Goal: Task Accomplishment & Management: Use online tool/utility

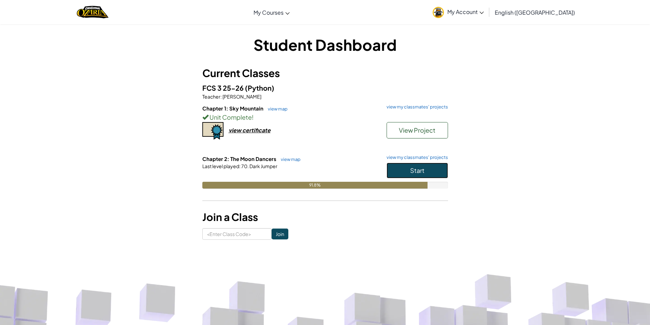
click at [427, 166] on button "Start" at bounding box center [416, 171] width 61 height 16
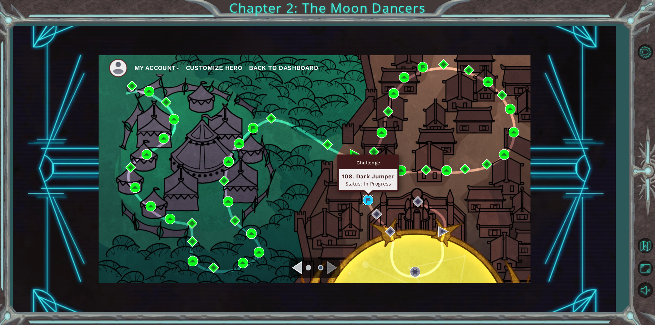
click at [368, 202] on img at bounding box center [368, 200] width 10 height 10
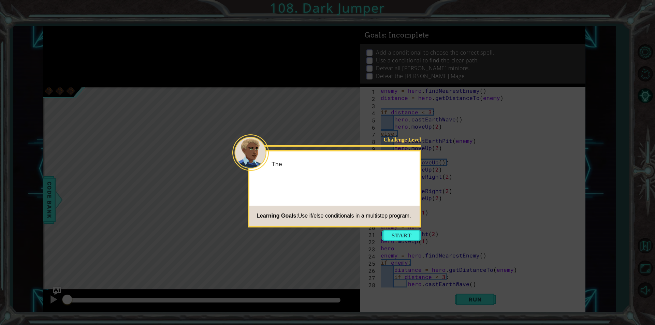
scroll to position [79, 0]
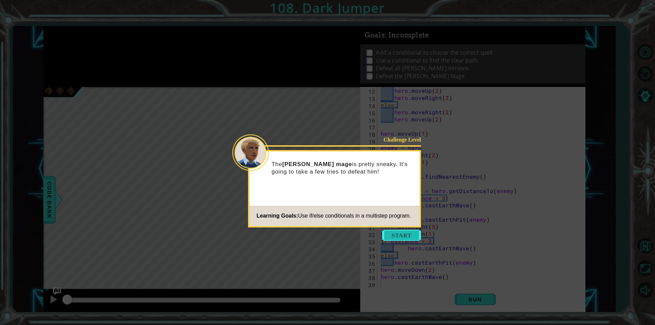
click at [405, 234] on button "Start" at bounding box center [401, 235] width 39 height 11
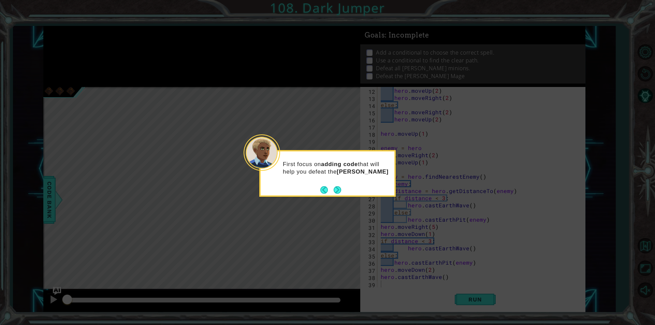
click at [334, 195] on footer at bounding box center [330, 190] width 21 height 10
click at [336, 191] on button "Next" at bounding box center [337, 191] width 8 height 8
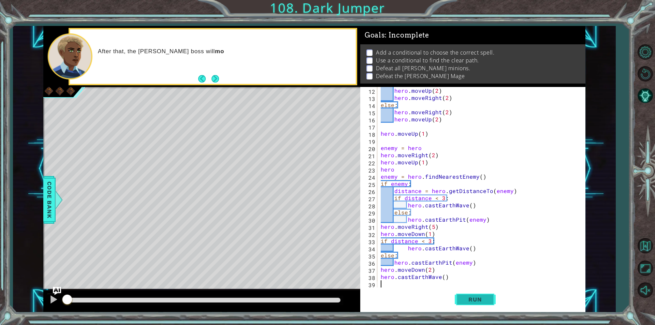
click at [460, 295] on button "Run" at bounding box center [475, 299] width 41 height 23
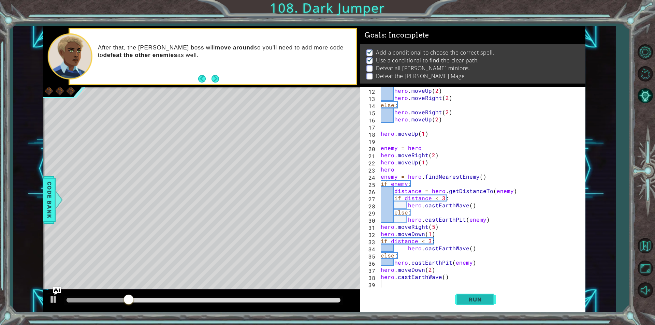
click at [458, 293] on button "Run" at bounding box center [475, 299] width 41 height 23
click at [417, 180] on div "hero . moveUp ( 2 ) hero . moveRight ( 2 ) else : hero . moveRight ( 2 ) hero .…" at bounding box center [480, 194] width 202 height 215
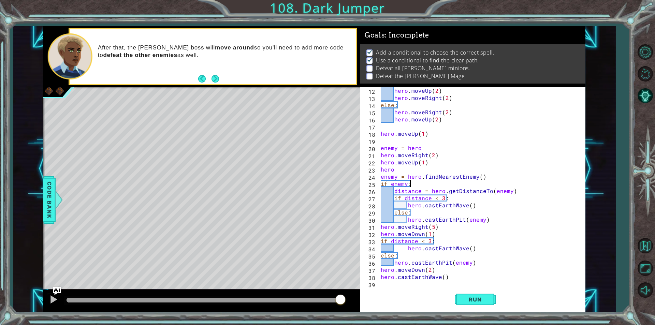
click at [410, 294] on div "Run" at bounding box center [474, 299] width 225 height 23
drag, startPoint x: 489, startPoint y: 175, endPoint x: 439, endPoint y: 171, distance: 50.0
click at [430, 173] on div "hero . moveUp ( 2 ) hero . moveRight ( 2 ) else : hero . moveRight ( 2 ) hero .…" at bounding box center [480, 194] width 202 height 215
click at [523, 161] on div "hero . moveUp ( 2 ) hero . moveRight ( 2 ) else : hero . moveRight ( 2 ) hero .…" at bounding box center [480, 194] width 202 height 215
click at [218, 80] on button "Next" at bounding box center [215, 79] width 8 height 8
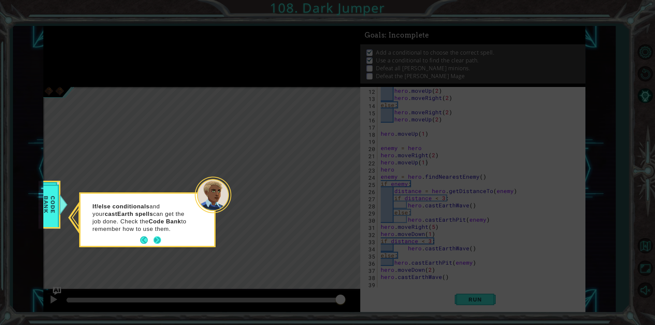
click at [153, 240] on button "Next" at bounding box center [157, 240] width 8 height 8
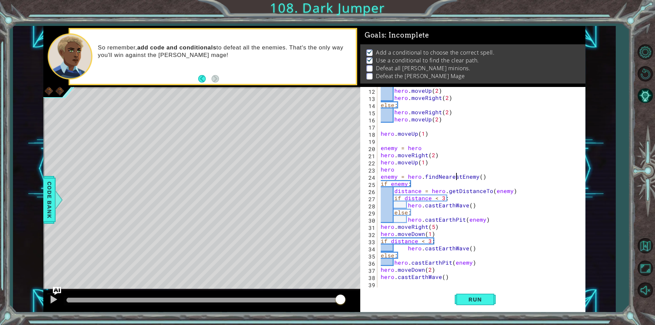
click at [482, 163] on div "hero . moveUp ( 2 ) hero . moveRight ( 2 ) else : hero . moveRight ( 2 ) hero .…" at bounding box center [480, 194] width 202 height 215
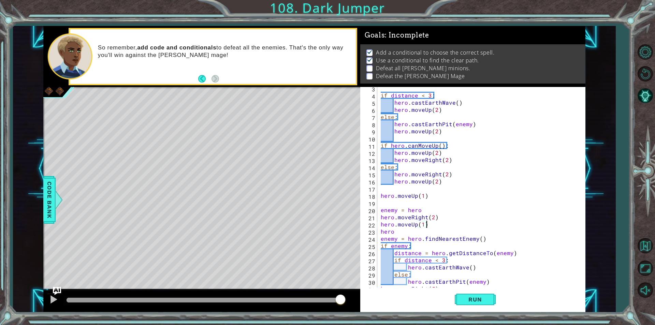
scroll to position [0, 0]
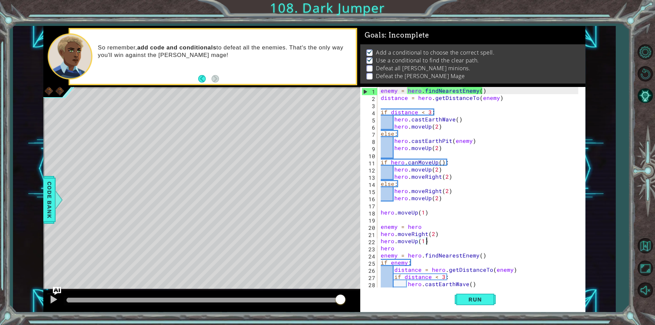
click at [422, 226] on div "enemy = hero . findNearestEnemy ( ) distance = hero . getDistanceTo ( enemy ) i…" at bounding box center [480, 194] width 202 height 215
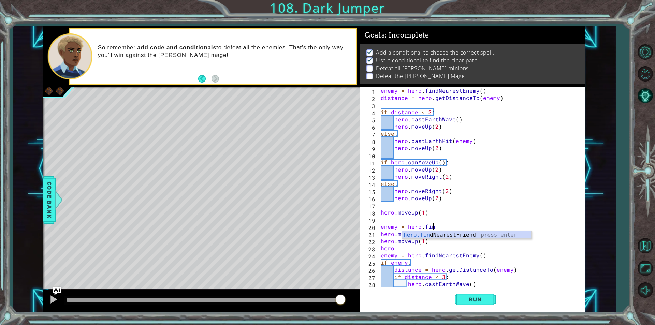
type textarea "enemy = hero.find"
click at [449, 233] on div "hero.find NearestFriend press enter" at bounding box center [466, 243] width 129 height 25
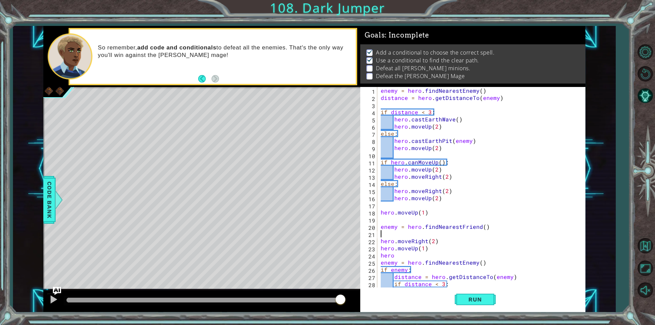
scroll to position [0, 0]
click at [477, 227] on div "enemy = hero . findNearestEnemy ( ) distance = hero . getDistanceTo ( enemy ) i…" at bounding box center [480, 194] width 202 height 215
type textarea "enemy = hero.findNearestEnemy()"
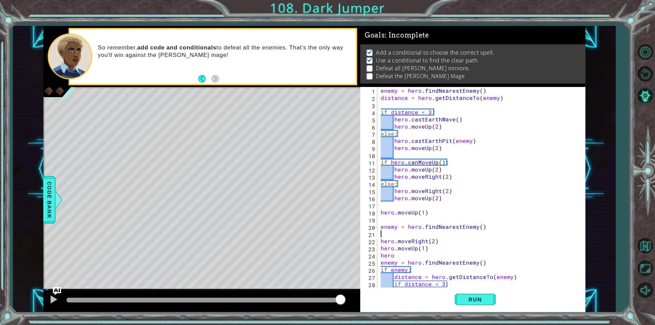
click at [392, 235] on div "enemy = hero . findNearestEnemy ( ) distance = hero . getDistanceTo ( enemy ) i…" at bounding box center [480, 194] width 202 height 215
type textarea "distance = hero.getNearestEnemy()"
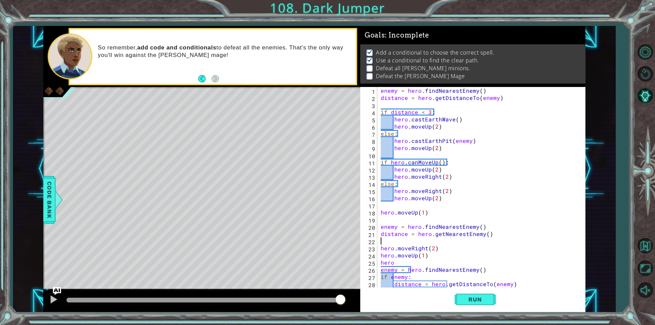
scroll to position [0, 0]
click at [443, 247] on div "enemy = hero . findNearestEnemy ( ) distance = hero . getDistanceTo ( enemy ) i…" at bounding box center [480, 194] width 202 height 215
click at [414, 246] on div "enemy = hero . findNearestEnemy ( ) distance = hero . getDistanceTo ( enemy ) i…" at bounding box center [480, 194] width 202 height 215
click at [400, 249] on div "enemy = hero . findNearestEnemy ( ) distance = hero . getDistanceTo ( enemy ) i…" at bounding box center [478, 187] width 199 height 201
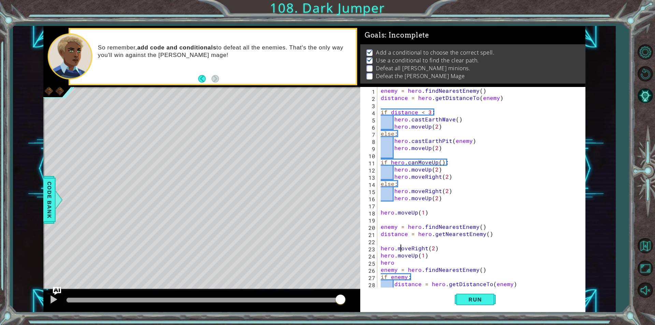
click at [400, 249] on div "enemy = hero . findNearestEnemy ( ) distance = hero . getDistanceTo ( enemy ) i…" at bounding box center [480, 194] width 202 height 215
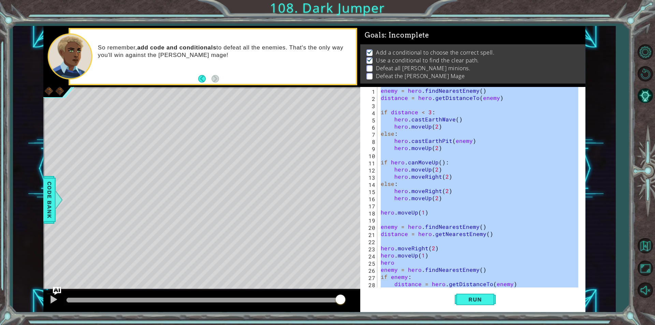
click at [400, 249] on div "enemy = hero . findNearestEnemy ( ) distance = hero . getDistanceTo ( enemy ) i…" at bounding box center [480, 194] width 202 height 215
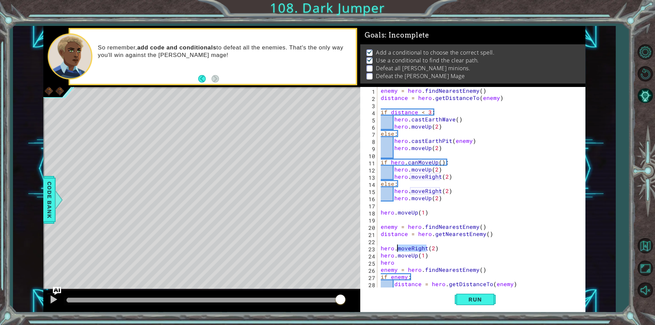
click at [400, 249] on div "enemy = hero . findNearestEnemy ( ) distance = hero . getDistanceTo ( enemy ) i…" at bounding box center [480, 194] width 202 height 215
type textarea "hero.moveUp(1)"
click at [390, 247] on div "enemy = hero . findNearestEnemy ( ) distance = hero . getDistanceTo ( enemy ) i…" at bounding box center [480, 194] width 202 height 215
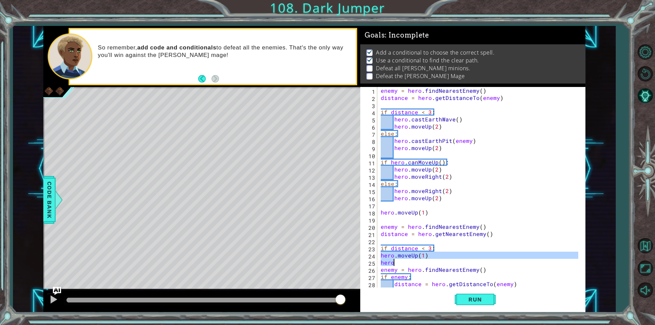
drag, startPoint x: 379, startPoint y: 254, endPoint x: 421, endPoint y: 265, distance: 43.9
click at [421, 265] on div "enemy = hero . findNearestEnemy ( ) distance = hero . getDistanceTo ( enemy ) i…" at bounding box center [478, 187] width 199 height 201
type textarea "hero.moveUp(1) hero"
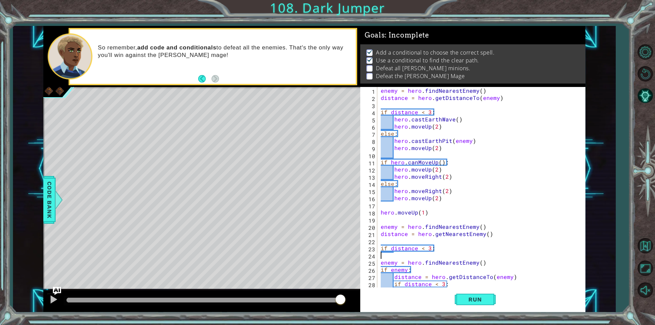
scroll to position [0, 0]
type textarea "if distance < 3:"
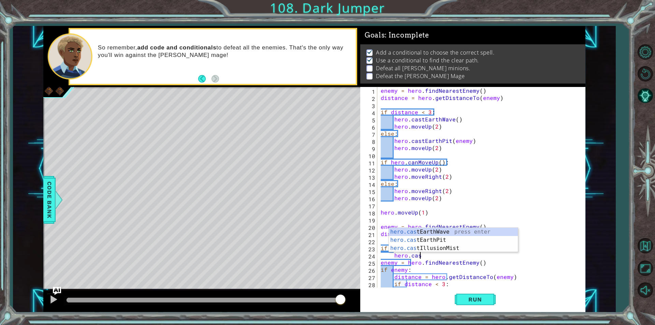
scroll to position [0, 2]
click at [454, 236] on div "hero.cast EarthWave press enter hero.cast EarthPit press enter hero.cast Illusi…" at bounding box center [453, 248] width 129 height 41
type textarea "hero.castEarthPit(enemy)"
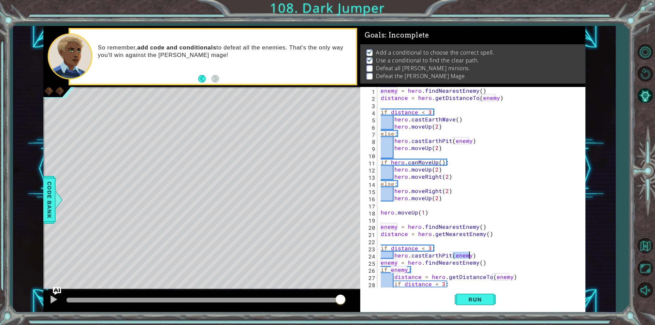
click at [479, 254] on div "enemy = hero . findNearestEnemy ( ) distance = hero . getDistanceTo ( enemy ) i…" at bounding box center [480, 194] width 202 height 215
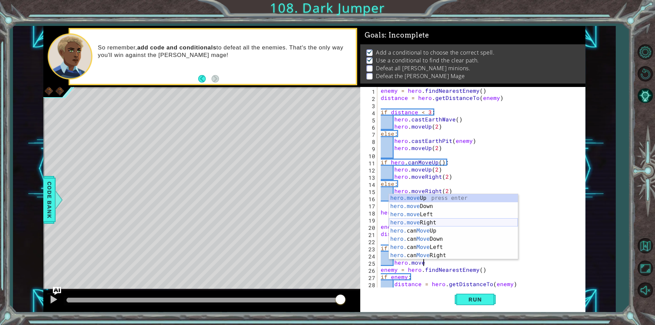
click at [446, 222] on div "hero.move Up press enter hero.move Down press enter hero.move Left press enter …" at bounding box center [453, 235] width 129 height 82
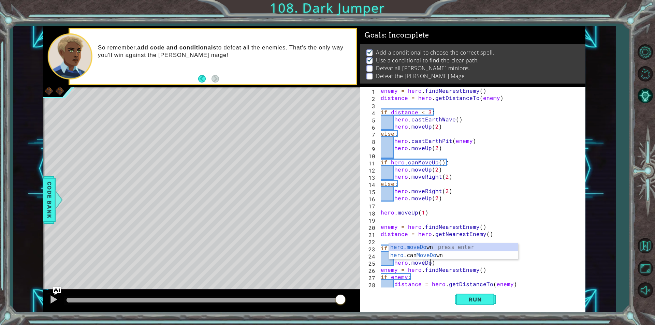
scroll to position [0, 3]
type textarea "hero.moveDown(2)"
click at [459, 263] on div "enemy = hero . findNearestEnemy ( ) distance = hero . getDistanceTo ( enemy ) i…" at bounding box center [480, 194] width 202 height 215
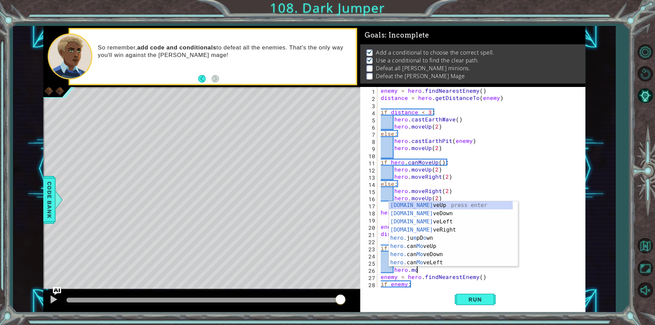
scroll to position [0, 2]
click at [446, 231] on div "hero.move Up press enter hero.move Down press enter hero.move Left press enter …" at bounding box center [453, 242] width 129 height 82
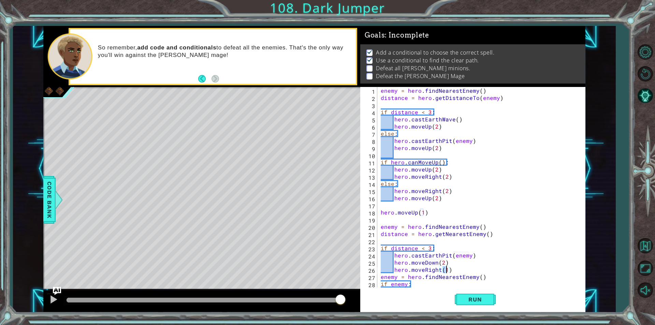
type textarea "hero.moveRight(2)"
click at [452, 267] on div "enemy = hero . findNearestEnemy ( ) distance = hero . getDistanceTo ( enemy ) i…" at bounding box center [480, 194] width 202 height 215
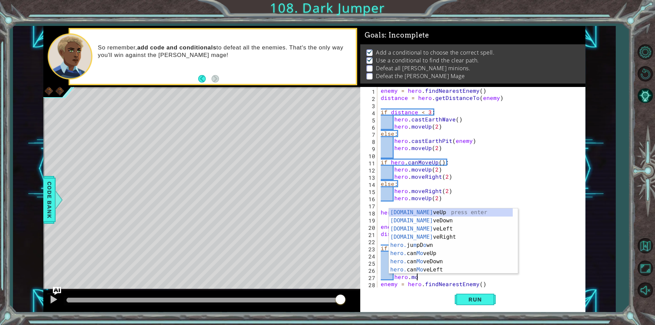
scroll to position [0, 2]
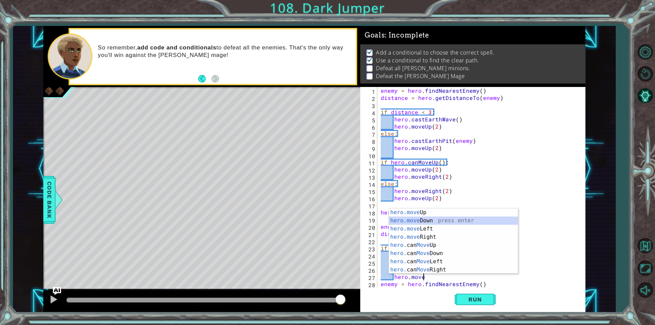
click at [431, 221] on div "hero.move Up press enter hero.move Down press enter hero.move Left press enter …" at bounding box center [453, 249] width 129 height 82
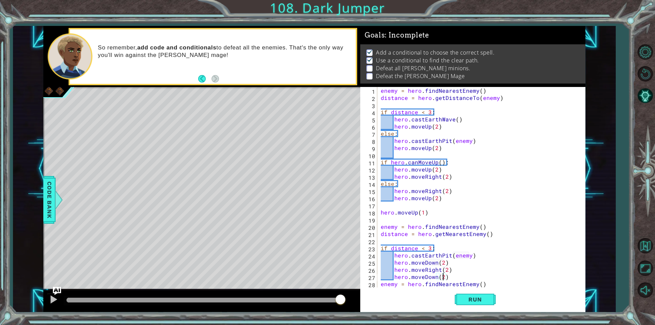
scroll to position [0, 4]
click at [465, 301] on span "Run" at bounding box center [474, 299] width 27 height 7
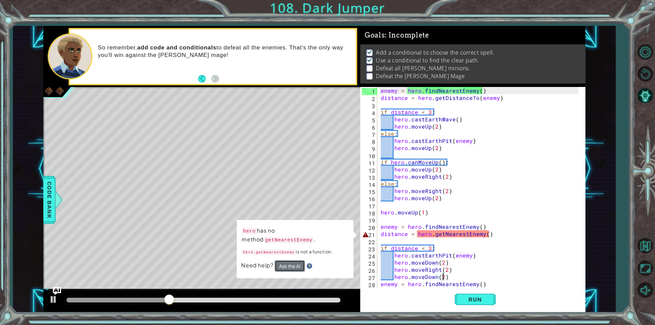
click at [298, 260] on button "Ask the AI" at bounding box center [289, 266] width 30 height 12
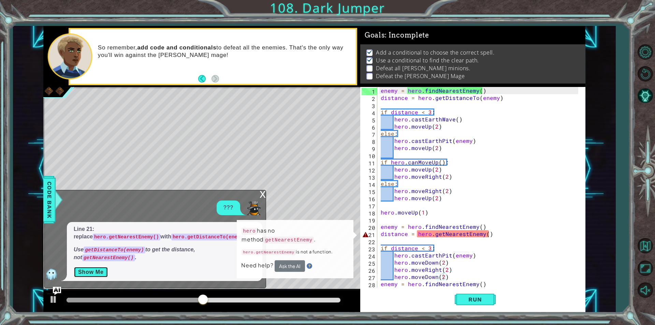
click at [83, 268] on button "Show Me" at bounding box center [91, 272] width 34 height 11
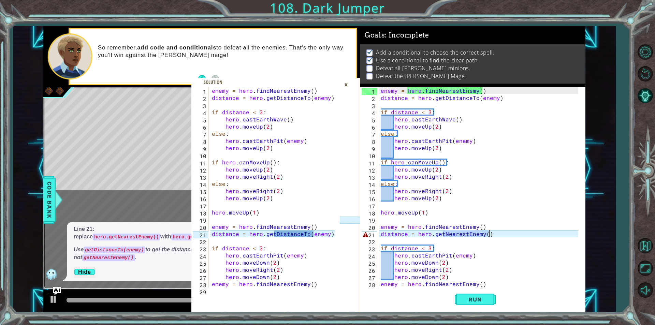
drag, startPoint x: 442, startPoint y: 232, endPoint x: 493, endPoint y: 233, distance: 50.8
click at [493, 233] on div "enemy = hero . findNearestEnemy ( ) distance = hero . getDistanceTo ( enemy ) i…" at bounding box center [480, 194] width 202 height 215
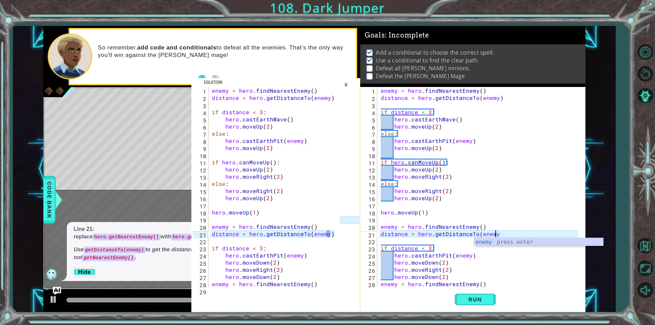
scroll to position [0, 7]
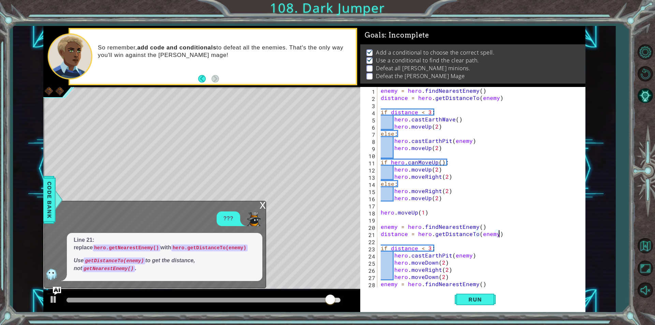
click at [262, 208] on div "x" at bounding box center [262, 204] width 6 height 7
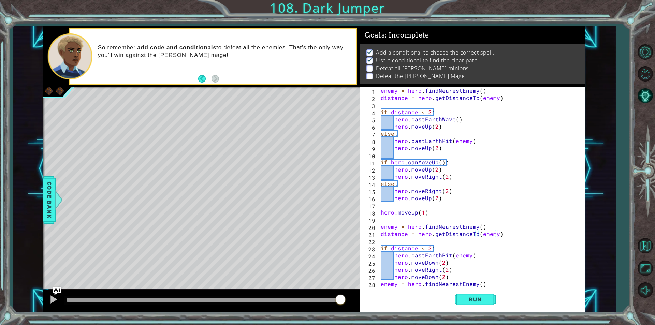
click at [499, 235] on div "enemy = hero . findNearestEnemy ( ) distance = hero . getDistanceTo ( enemy ) i…" at bounding box center [480, 194] width 202 height 215
click at [454, 277] on div "enemy = hero . findNearestEnemy ( ) distance = hero . getDistanceTo ( enemy ) i…" at bounding box center [480, 194] width 202 height 215
click at [462, 281] on div "enemy = hero . findNearestEnemy ( ) distance = hero . getDistanceTo ( enemy ) i…" at bounding box center [480, 194] width 202 height 215
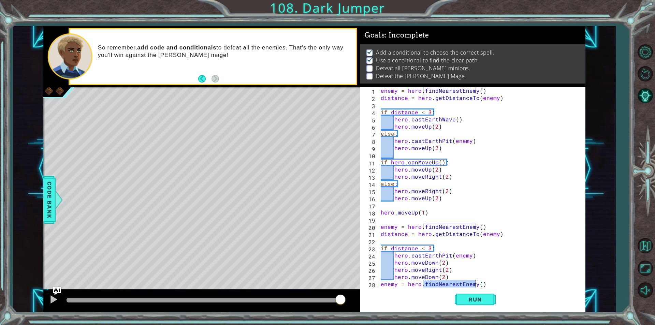
click at [462, 281] on div "enemy = hero . findNearestEnemy ( ) distance = hero . getDistanceTo ( enemy ) i…" at bounding box center [478, 187] width 199 height 201
click at [462, 281] on div "enemy = hero . findNearestEnemy ( ) distance = hero . getDistanceTo ( enemy ) i…" at bounding box center [480, 194] width 202 height 215
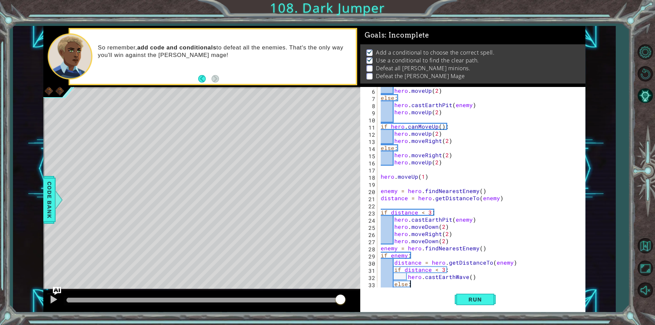
click at [462, 281] on div "hero . moveUp ( 2 ) else : hero . castEarthPit ( enemy ) hero . moveUp ( 2 ) if…" at bounding box center [480, 194] width 202 height 215
click at [470, 293] on button "Run" at bounding box center [475, 299] width 41 height 23
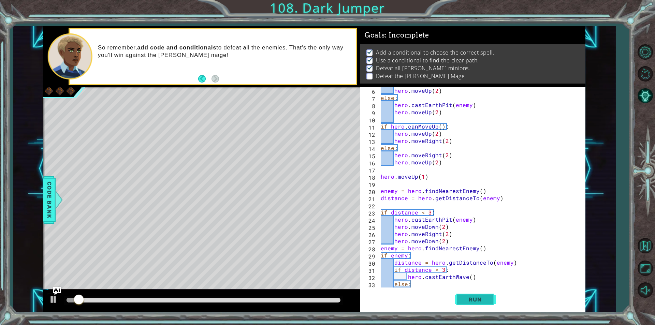
click at [470, 293] on button "Run" at bounding box center [475, 299] width 41 height 23
click at [448, 243] on div "hero . moveUp ( 2 ) else : hero . castEarthPit ( enemy ) hero . moveUp ( 2 ) if…" at bounding box center [480, 194] width 202 height 215
type textarea "hero.moveDown(2)"
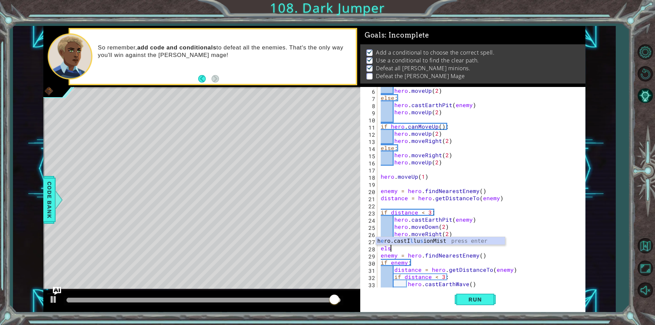
scroll to position [0, 0]
type textarea "else:"
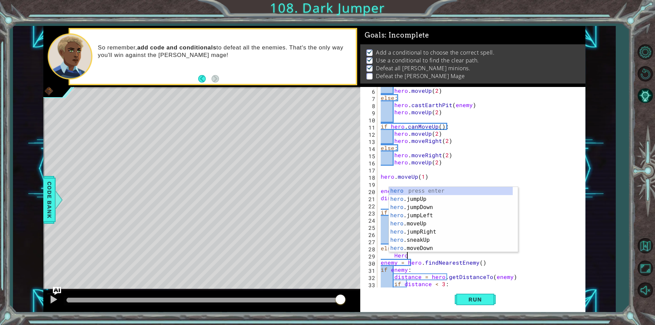
scroll to position [0, 1]
type textarea "H"
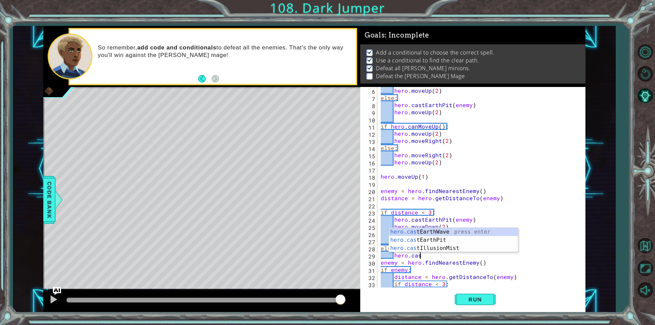
scroll to position [0, 2]
type textarea "hero.cast"
click at [454, 233] on div "hero.cast EarthWave press enter hero.cast EarthPit press enter hero.cast Illusi…" at bounding box center [453, 248] width 129 height 41
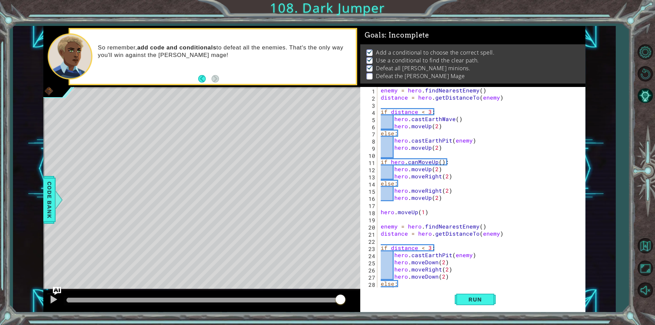
scroll to position [0, 0]
click at [446, 125] on div "enemy = hero . findNearestEnemy ( ) distance = hero . getDistanceTo ( enemy ) i…" at bounding box center [480, 194] width 202 height 215
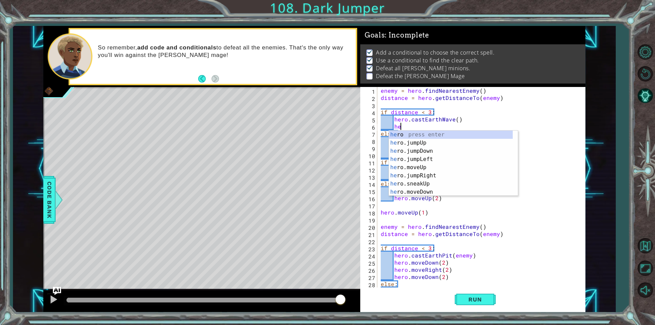
type textarea "h"
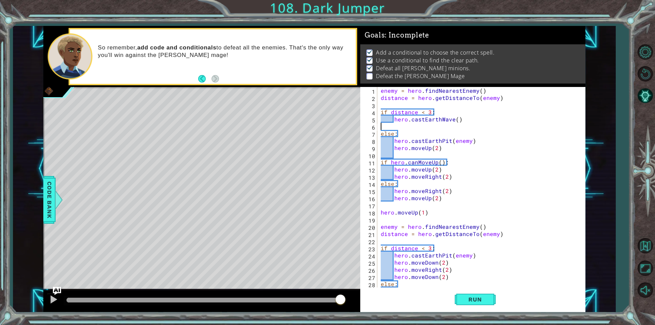
type textarea "hero.castEarthWave()"
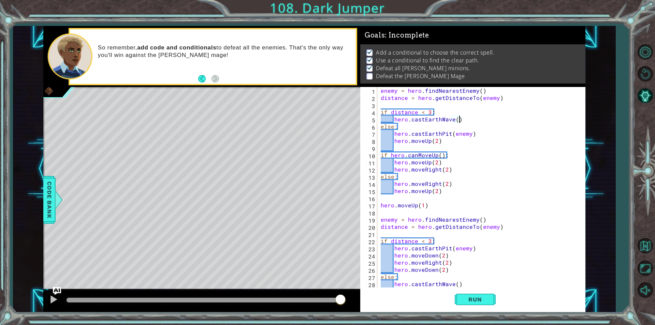
click at [445, 145] on div "enemy = hero . findNearestEnemy ( ) distance = hero . getDistanceTo ( enemy ) i…" at bounding box center [480, 194] width 202 height 215
click at [443, 140] on div "enemy = hero . findNearestEnemy ( ) distance = hero . getDistanceTo ( enemy ) i…" at bounding box center [480, 194] width 202 height 215
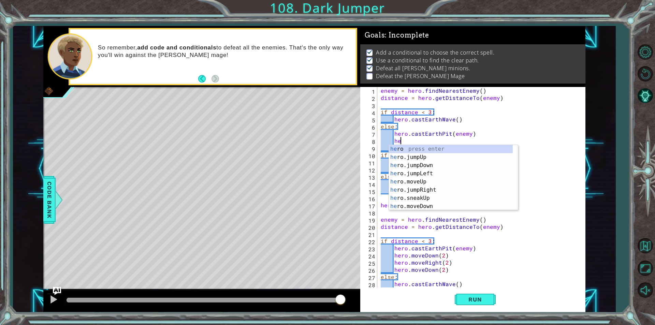
type textarea "h"
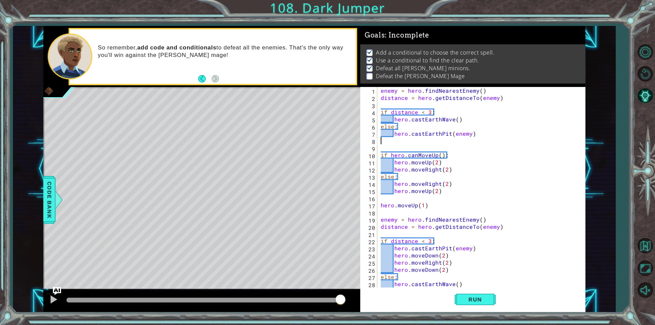
type textarea "hero.castEarthPit(enemy)"
click at [400, 143] on div "enemy = hero . findNearestEnemy ( ) distance = hero . getDistanceTo ( enemy ) i…" at bounding box center [480, 194] width 202 height 215
click at [391, 148] on div "enemy = hero . findNearestEnemy ( ) distance = hero . getDistanceTo ( enemy ) i…" at bounding box center [480, 194] width 202 height 215
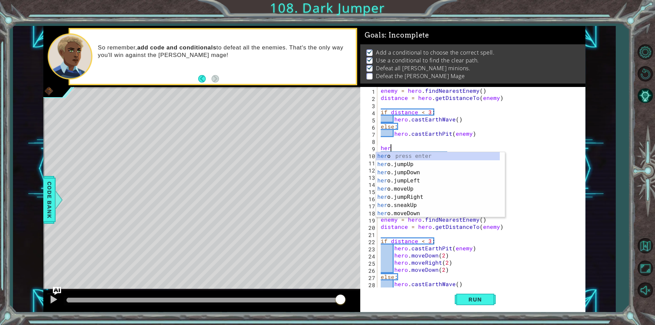
scroll to position [0, 1]
click at [415, 145] on div "enemy = hero . findNearestEnemy ( ) distance = hero . getDistanceTo ( enemy ) i…" at bounding box center [480, 194] width 202 height 215
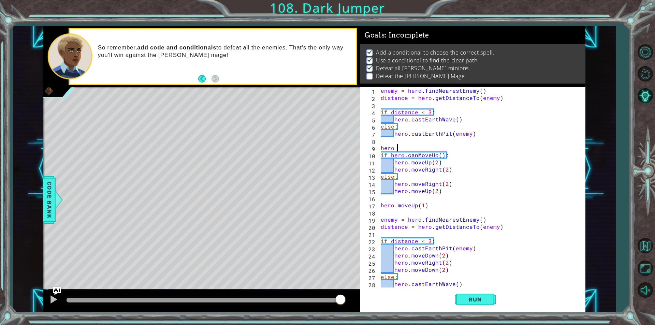
click at [425, 146] on div "enemy = hero . findNearestEnemy ( ) distance = hero . getDistanceTo ( enemy ) i…" at bounding box center [480, 194] width 202 height 215
type textarea "hero.moveUp(2)"
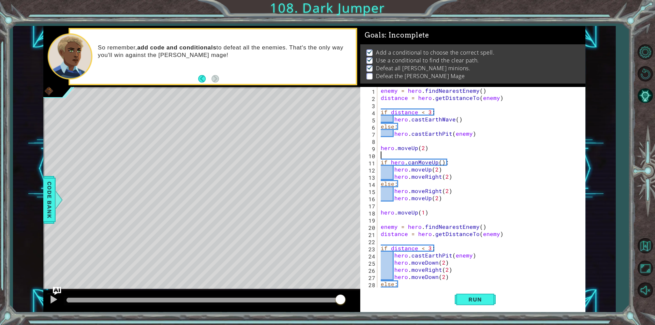
scroll to position [0, 0]
click at [391, 264] on div "enemy = hero . findNearestEnemy ( ) distance = hero . getDistanceTo ( enemy ) i…" at bounding box center [480, 194] width 202 height 215
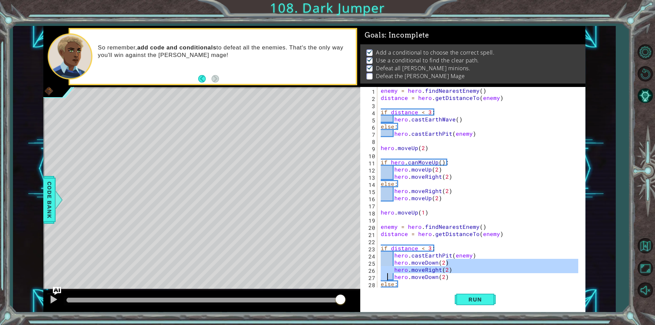
drag, startPoint x: 450, startPoint y: 262, endPoint x: 386, endPoint y: 277, distance: 66.2
click at [386, 277] on div "enemy = hero . findNearestEnemy ( ) distance = hero . getDistanceTo ( enemy ) i…" at bounding box center [480, 194] width 202 height 215
click at [380, 258] on div "enemy = hero . findNearestEnemy ( ) distance = hero . getDistanceTo ( enemy ) i…" at bounding box center [480, 194] width 202 height 215
drag, startPoint x: 381, startPoint y: 264, endPoint x: 459, endPoint y: 274, distance: 78.8
click at [459, 274] on div "enemy = hero . findNearestEnemy ( ) distance = hero . getDistanceTo ( enemy ) i…" at bounding box center [480, 194] width 202 height 215
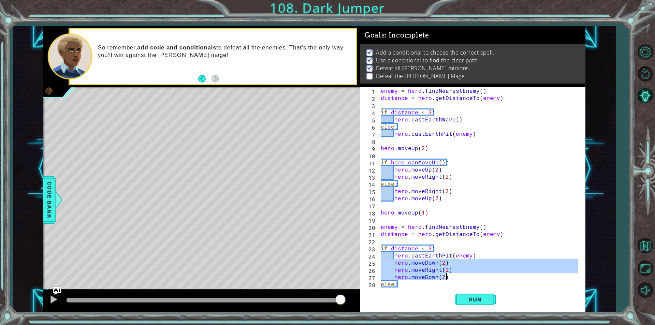
type textarea "hero.moveRight(2) hero.moveDown(2)"
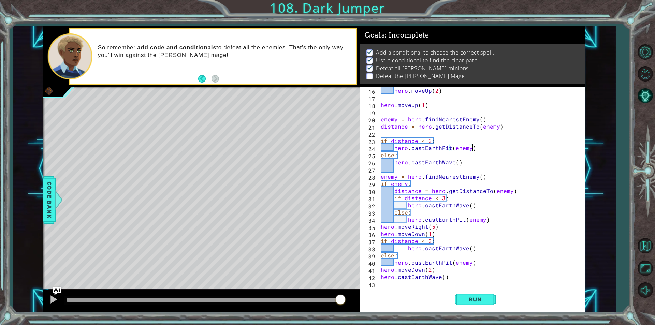
scroll to position [107, 0]
click at [381, 186] on div "hero . moveUp ( 2 ) hero . moveUp ( 1 ) enemy = hero . findNearestEnemy ( ) dis…" at bounding box center [480, 194] width 202 height 215
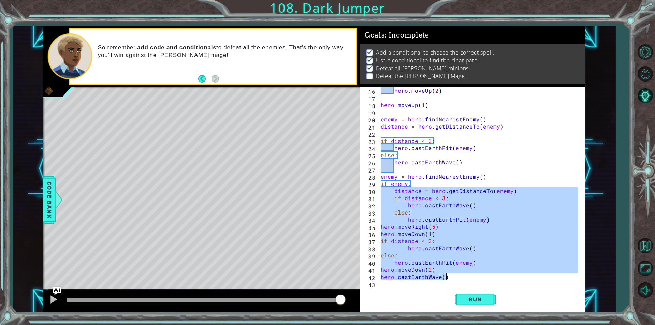
drag, startPoint x: 379, startPoint y: 190, endPoint x: 486, endPoint y: 277, distance: 137.5
click at [486, 277] on div "hero . moveUp ( 2 ) hero . moveUp ( 1 ) enemy = hero . findNearestEnemy ( ) dis…" at bounding box center [480, 194] width 202 height 215
type textarea "hero.moveDown(2) hero.castEarthWave()"
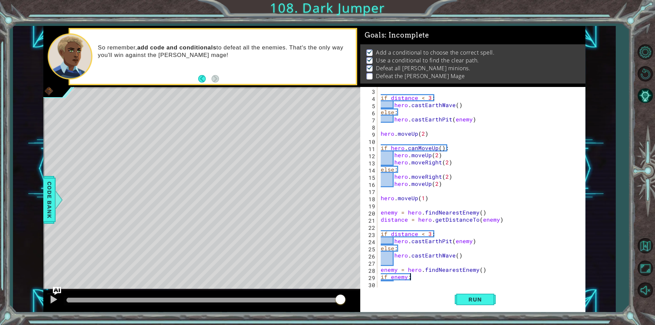
scroll to position [14, 0]
type textarea "i"
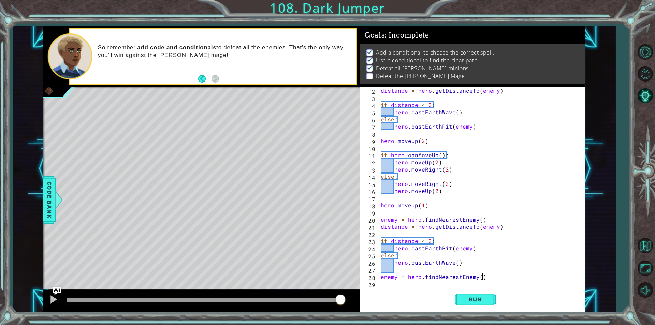
scroll to position [7, 0]
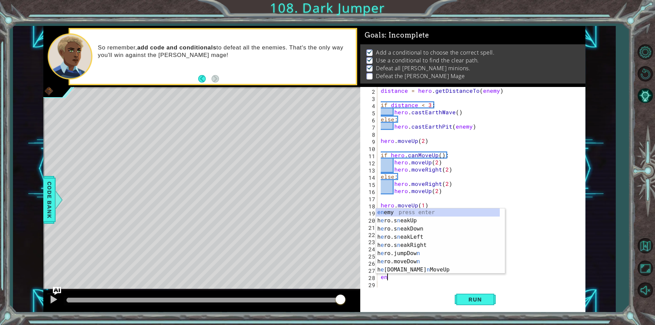
type textarea "e"
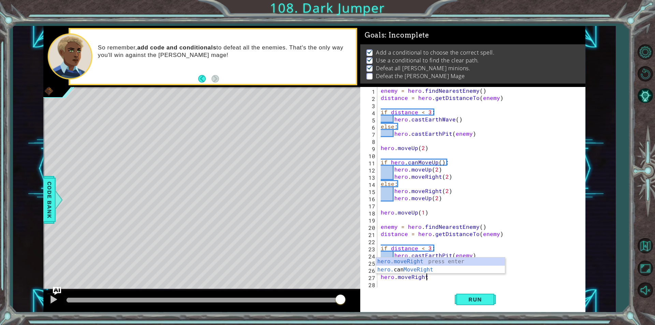
scroll to position [0, 3]
type textarea "hero.moveRight(4)"
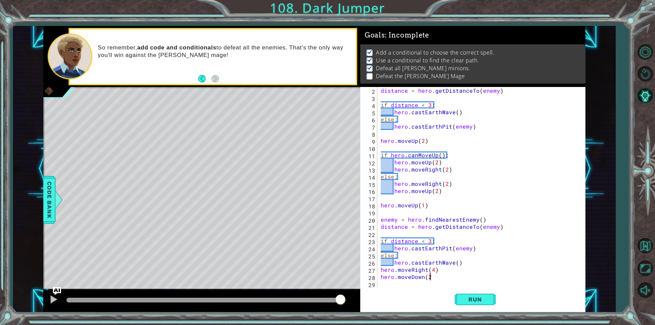
type textarea "hero.moveDown(2)"
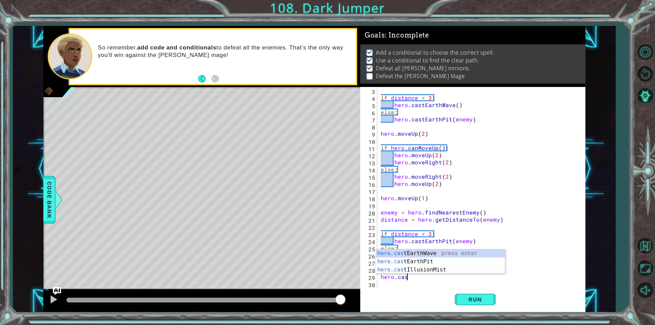
type textarea "hero.cast"
click at [449, 251] on div "hero.cast EarthWave press enter hero.cast EarthPit press enter hero.cast Illusi…" at bounding box center [440, 269] width 129 height 41
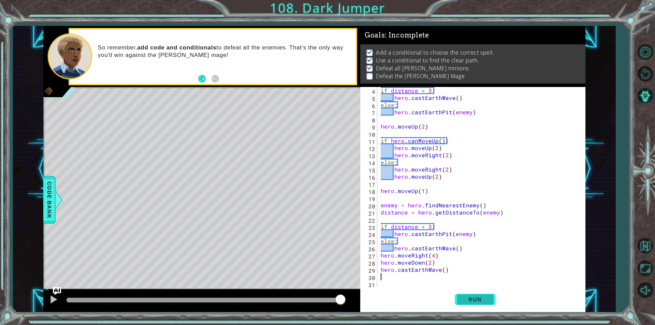
click at [480, 299] on span "Run" at bounding box center [474, 299] width 27 height 7
click at [468, 298] on span "Run" at bounding box center [474, 299] width 27 height 7
click at [472, 304] on button "Run" at bounding box center [475, 299] width 41 height 23
click at [470, 298] on span "Run" at bounding box center [474, 299] width 27 height 7
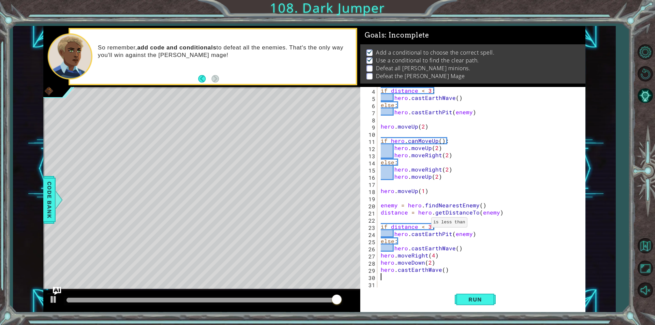
click at [423, 224] on div "if distance < 3 : hero . castEarthWave ( ) else : hero . castEarthPit ( enemy )…" at bounding box center [480, 194] width 202 height 215
type textarea "if distance > 3:"
click at [456, 302] on button "Run" at bounding box center [475, 299] width 41 height 23
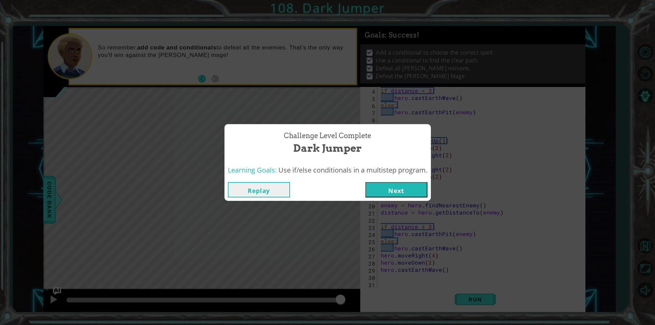
click at [394, 194] on button "Next" at bounding box center [396, 189] width 62 height 15
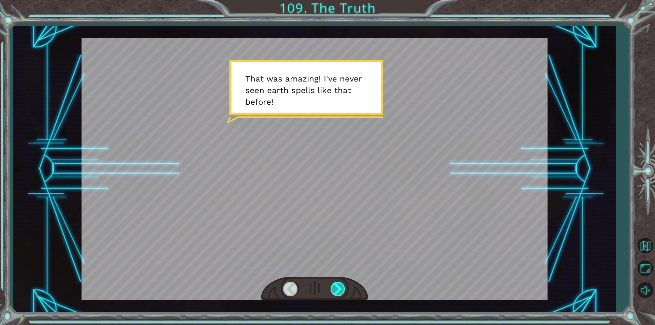
click at [333, 283] on div at bounding box center [337, 289] width 15 height 14
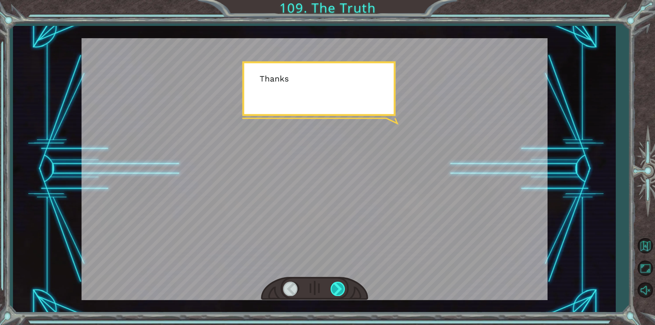
click at [336, 287] on div at bounding box center [337, 289] width 15 height 14
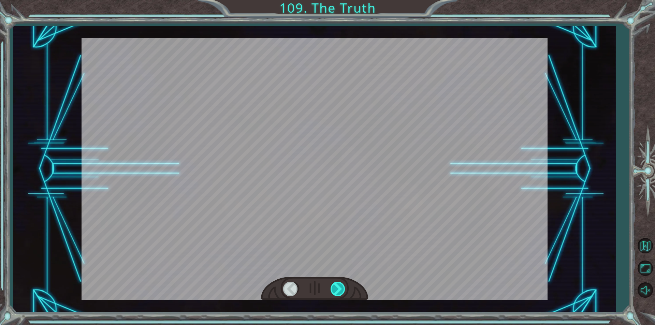
click at [336, 287] on div at bounding box center [337, 289] width 15 height 14
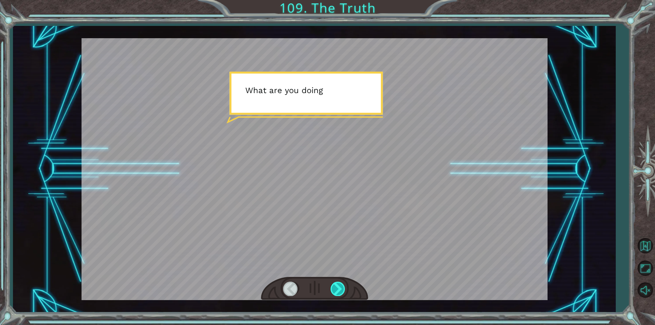
click at [336, 287] on div at bounding box center [337, 289] width 15 height 14
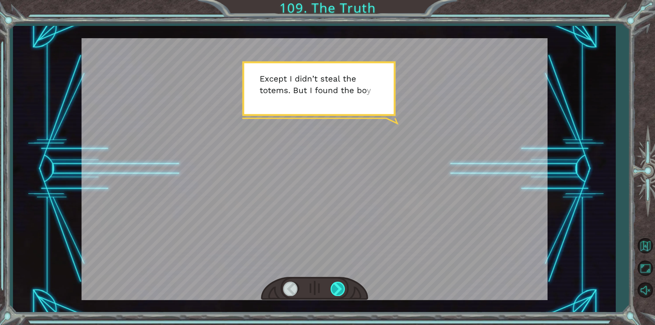
click at [336, 287] on div at bounding box center [337, 289] width 15 height 14
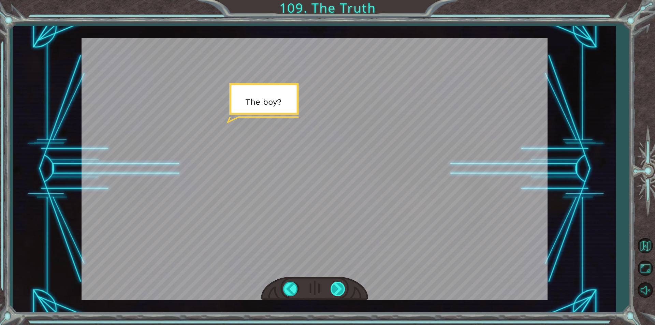
click at [336, 287] on div at bounding box center [337, 289] width 15 height 14
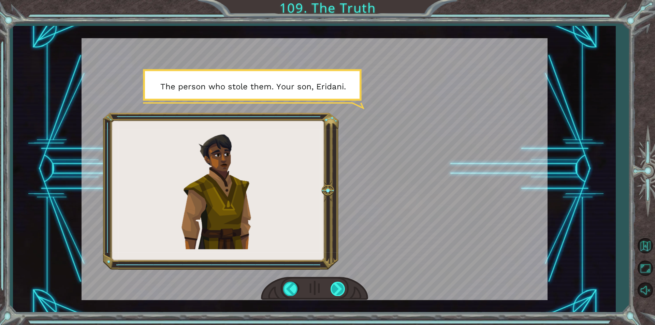
click at [338, 287] on div at bounding box center [337, 289] width 15 height 14
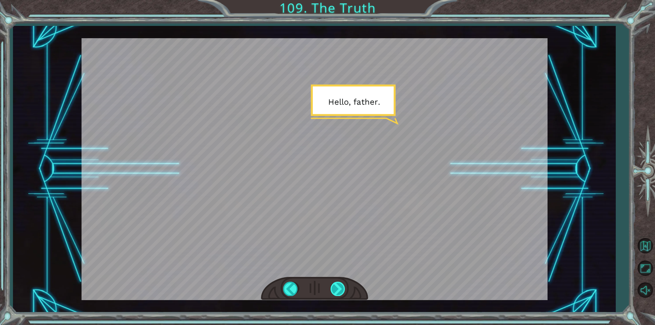
click at [338, 287] on div at bounding box center [337, 289] width 15 height 14
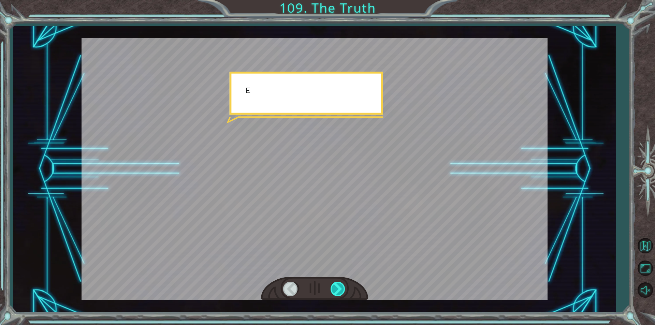
click at [338, 287] on div at bounding box center [337, 289] width 15 height 14
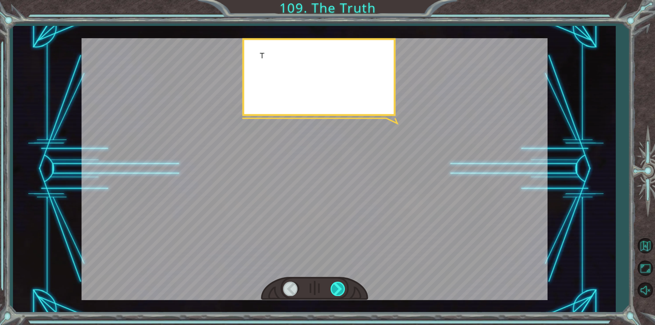
click at [338, 287] on div at bounding box center [337, 289] width 15 height 14
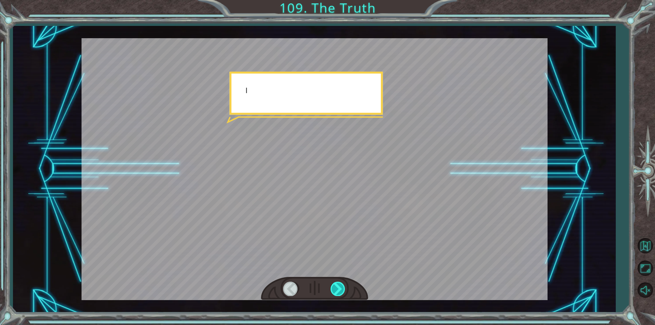
click at [338, 287] on div at bounding box center [337, 289] width 15 height 14
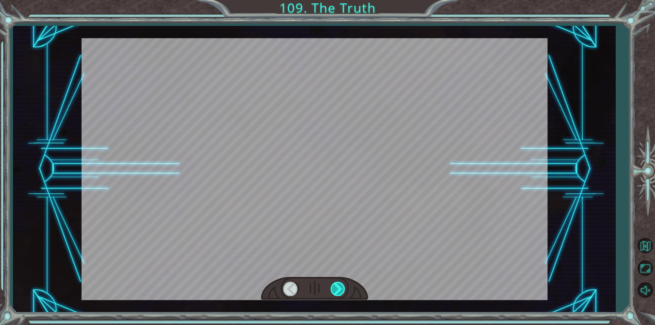
click at [338, 287] on div at bounding box center [337, 289] width 15 height 14
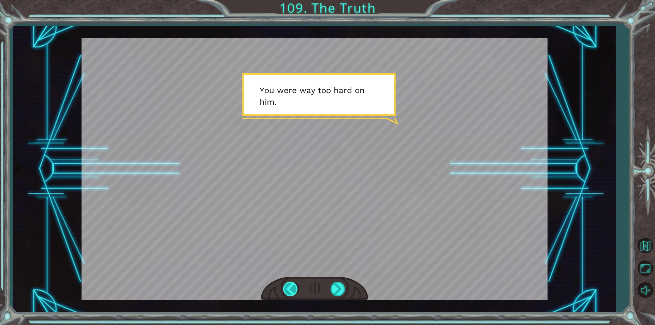
click at [283, 286] on div at bounding box center [290, 289] width 15 height 14
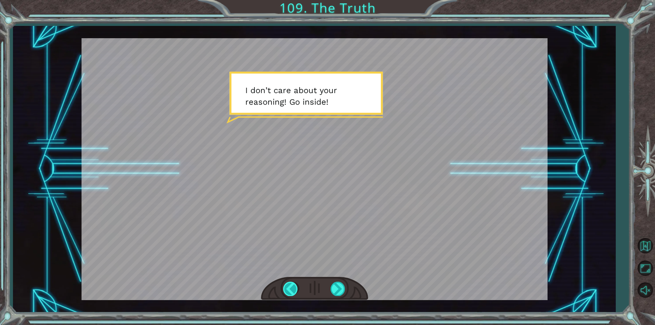
click at [283, 286] on div at bounding box center [290, 289] width 15 height 14
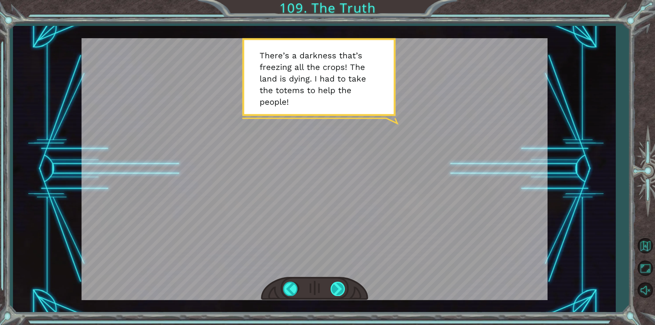
click at [337, 293] on div at bounding box center [337, 289] width 15 height 14
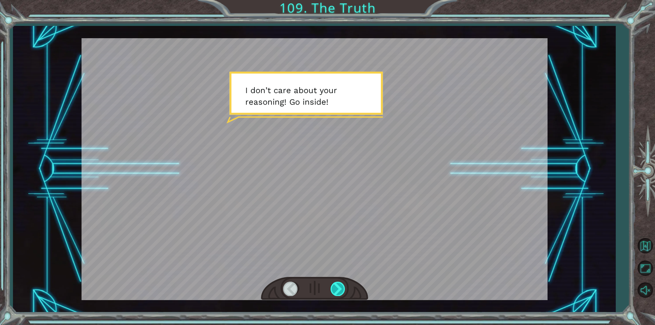
click at [337, 293] on div at bounding box center [337, 289] width 15 height 14
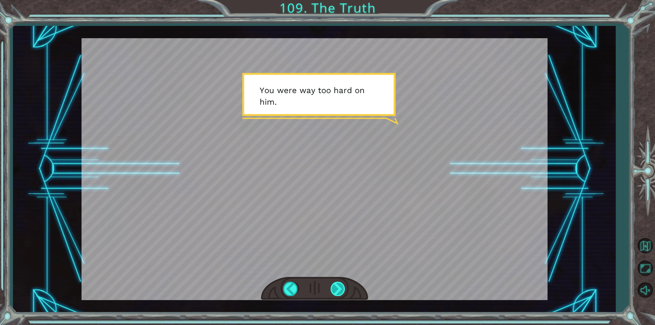
click at [337, 293] on div at bounding box center [337, 289] width 15 height 14
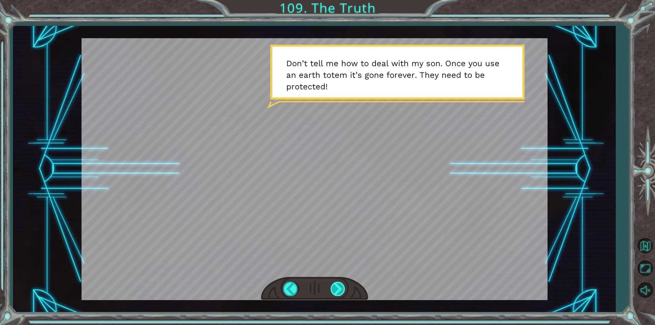
click at [337, 293] on div at bounding box center [337, 289] width 15 height 14
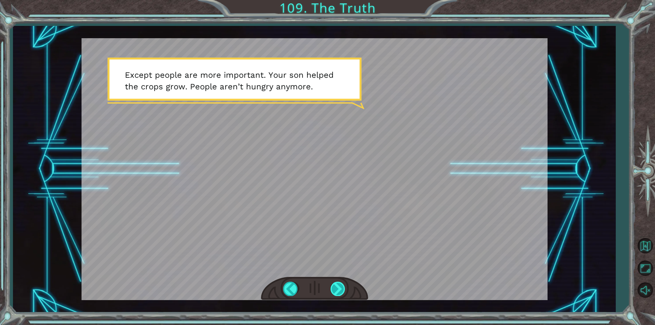
click at [337, 293] on div at bounding box center [337, 289] width 15 height 14
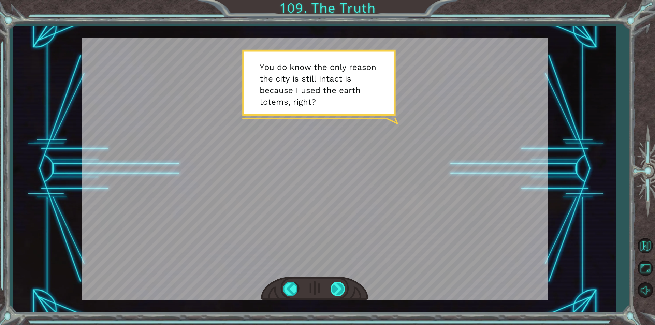
click at [337, 293] on div at bounding box center [337, 289] width 15 height 14
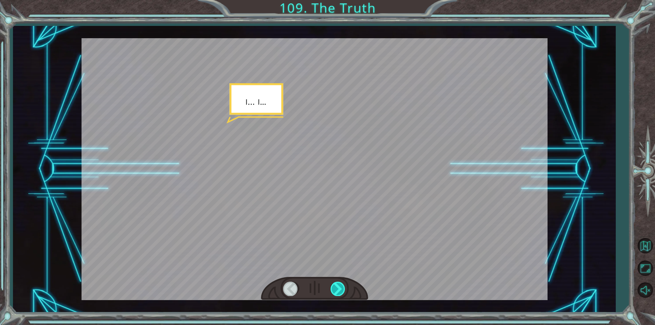
click at [337, 293] on div at bounding box center [337, 289] width 15 height 14
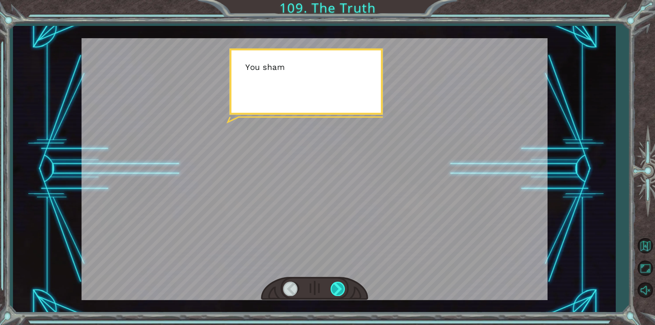
click at [337, 293] on div at bounding box center [337, 289] width 15 height 14
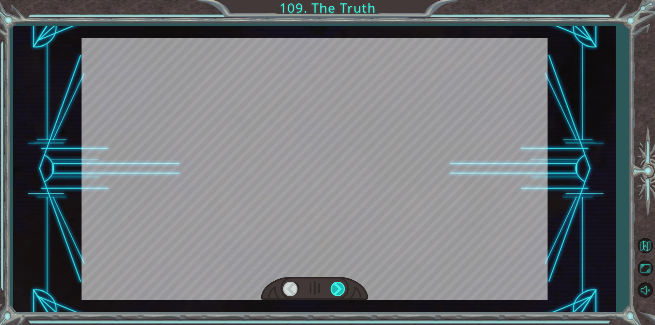
click at [337, 293] on div at bounding box center [337, 289] width 15 height 14
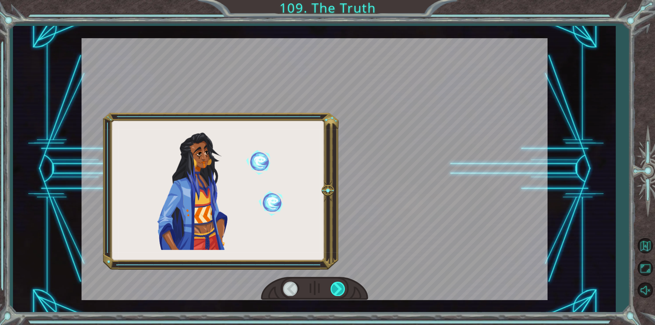
click at [337, 293] on div at bounding box center [337, 289] width 15 height 14
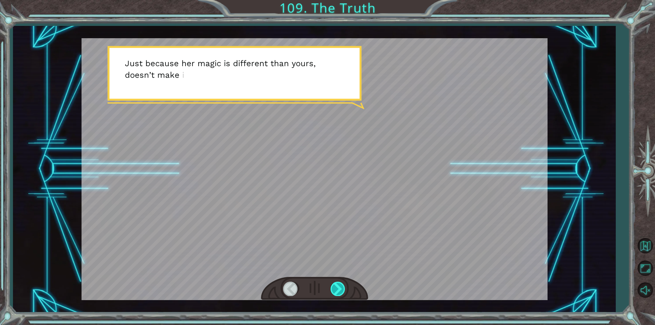
click at [337, 293] on div at bounding box center [337, 289] width 15 height 14
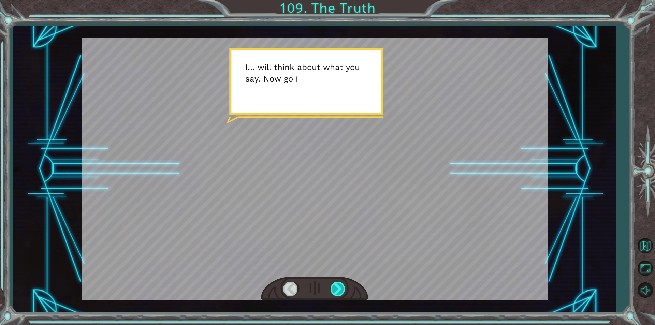
click at [337, 293] on div at bounding box center [337, 289] width 15 height 14
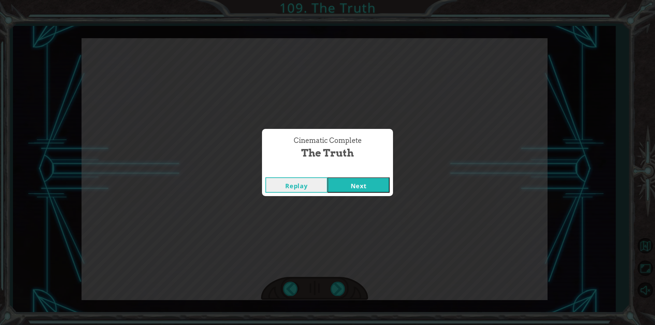
click at [359, 185] on button "Next" at bounding box center [358, 184] width 62 height 15
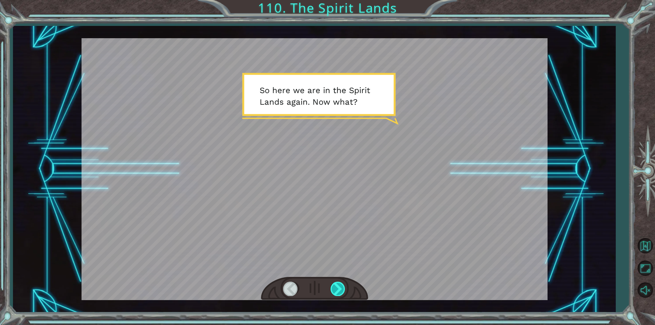
click at [336, 286] on div at bounding box center [337, 289] width 15 height 14
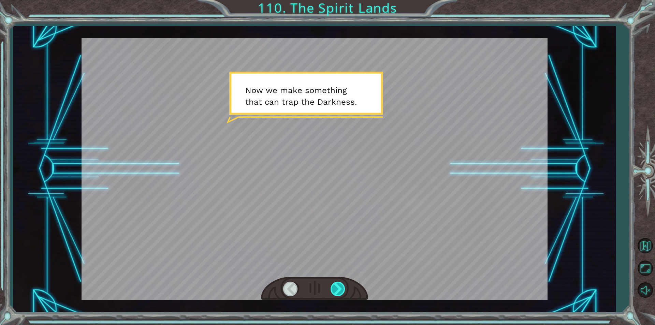
click at [336, 286] on div at bounding box center [337, 289] width 15 height 14
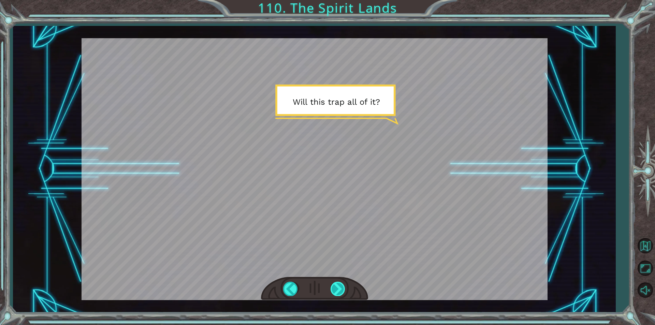
click at [336, 286] on div at bounding box center [337, 289] width 15 height 14
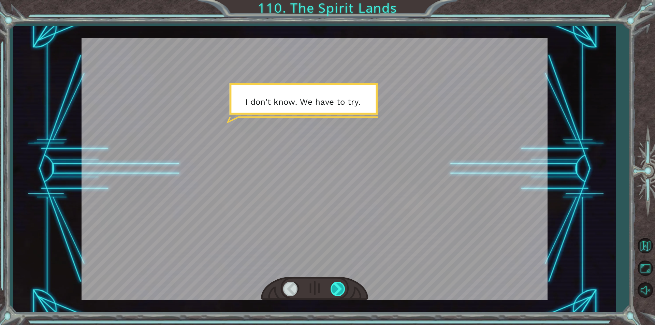
click at [336, 286] on div at bounding box center [337, 289] width 15 height 14
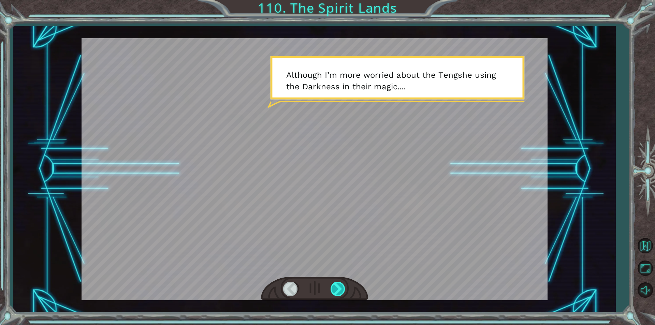
click at [333, 288] on div at bounding box center [337, 289] width 15 height 14
click at [335, 288] on div at bounding box center [337, 289] width 15 height 14
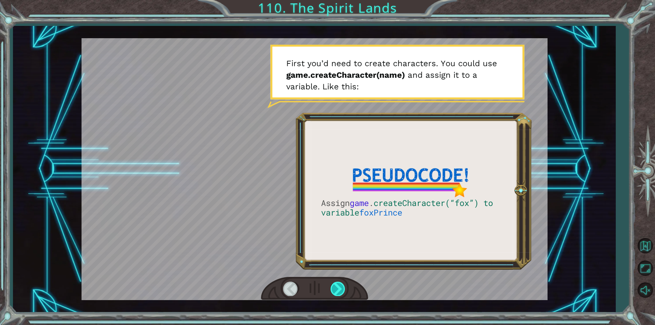
click at [335, 288] on div at bounding box center [337, 289] width 15 height 14
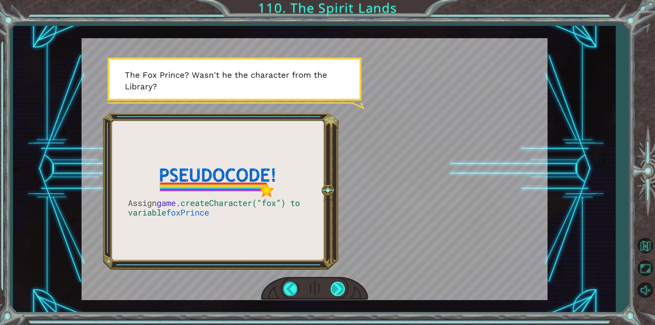
click at [334, 290] on div at bounding box center [337, 289] width 15 height 14
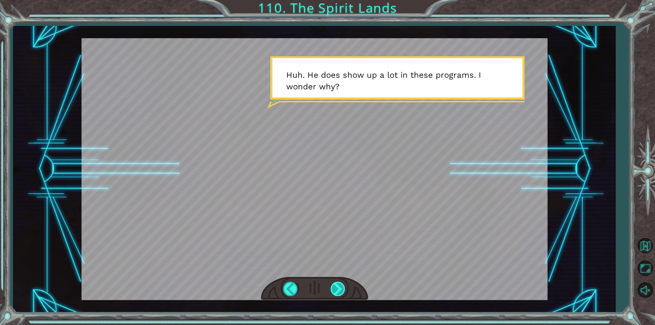
click at [333, 292] on div at bounding box center [337, 289] width 15 height 14
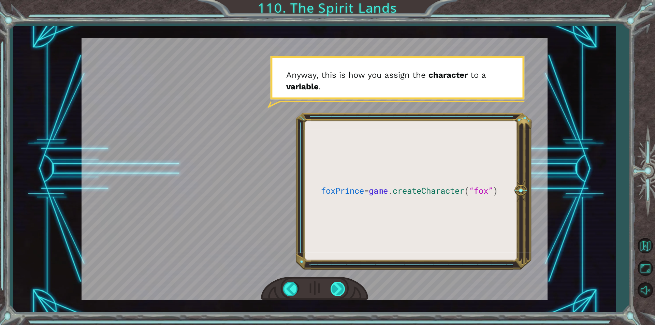
click at [339, 287] on div at bounding box center [337, 289] width 15 height 14
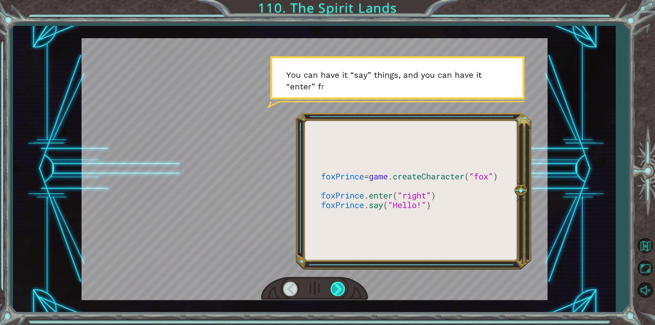
click at [338, 295] on div at bounding box center [337, 289] width 15 height 14
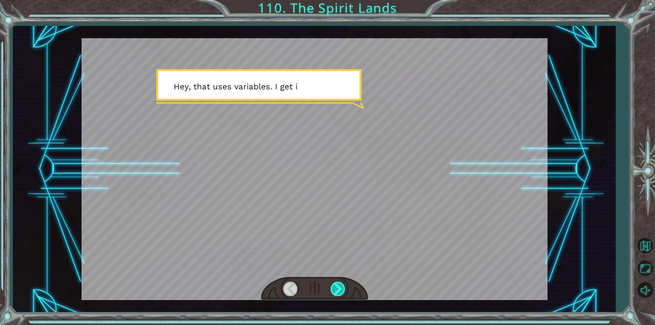
click at [336, 295] on div at bounding box center [337, 289] width 15 height 14
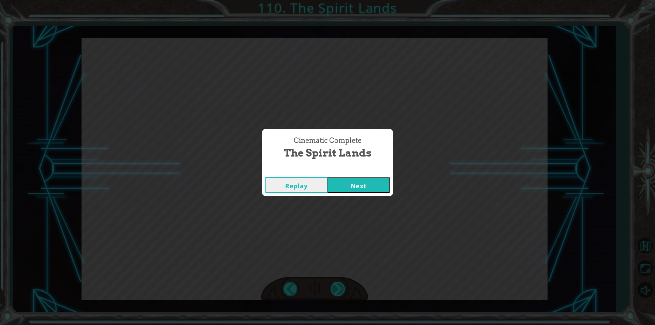
click at [337, 287] on div "Cinematic Complete The Spirit Lands Replay Next" at bounding box center [327, 162] width 655 height 325
click at [360, 184] on button "Next" at bounding box center [358, 184] width 62 height 15
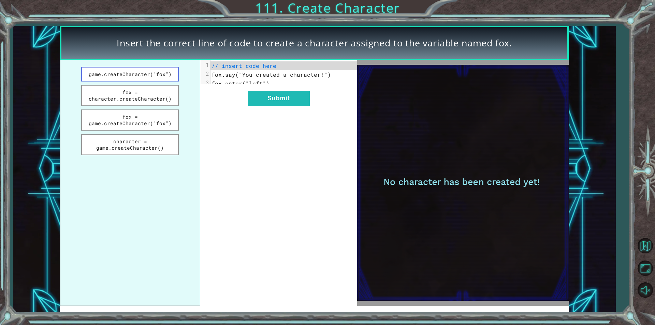
click at [163, 75] on button "game.createCharacter("fox")" at bounding box center [130, 74] width 98 height 15
click at [279, 106] on button "Submit" at bounding box center [279, 98] width 62 height 15
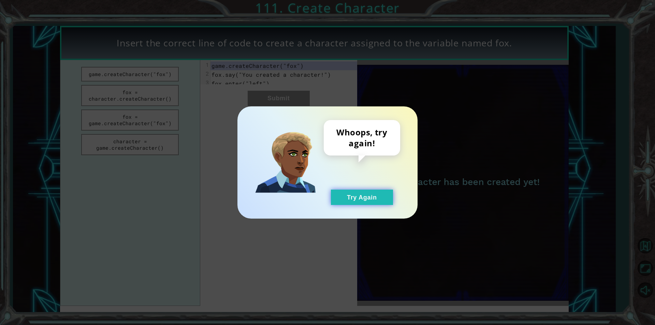
click at [386, 196] on button "Try Again" at bounding box center [362, 197] width 62 height 15
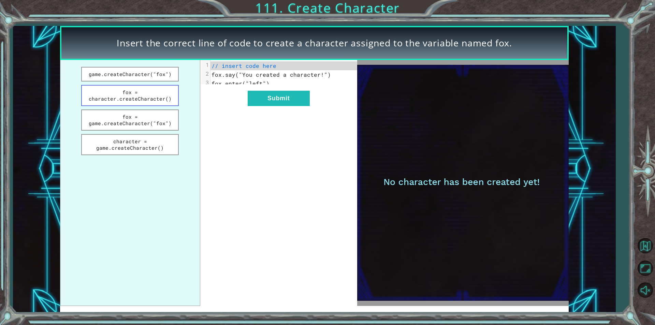
click at [107, 102] on button "fox = character.createCharacter()" at bounding box center [130, 95] width 98 height 21
click at [137, 122] on button "fox = game.createCharacter("fox")" at bounding box center [130, 119] width 98 height 21
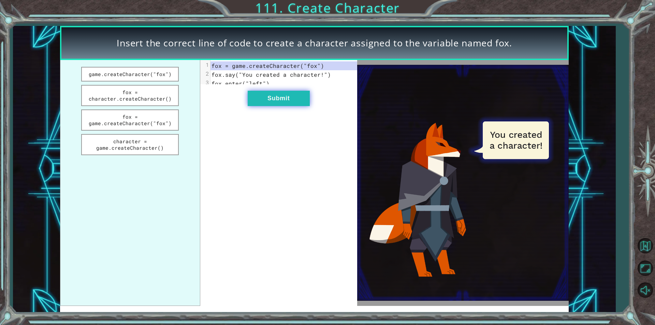
click at [306, 102] on button "Submit" at bounding box center [279, 98] width 62 height 15
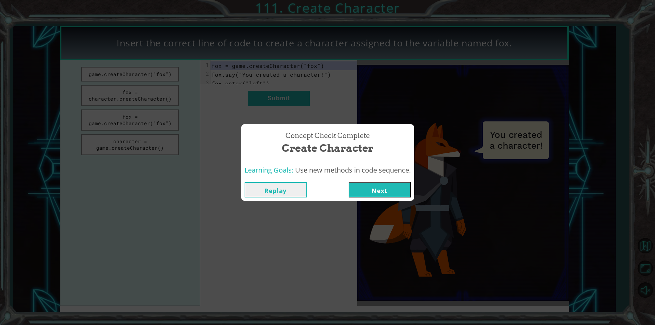
click at [387, 187] on button "Next" at bounding box center [379, 189] width 62 height 15
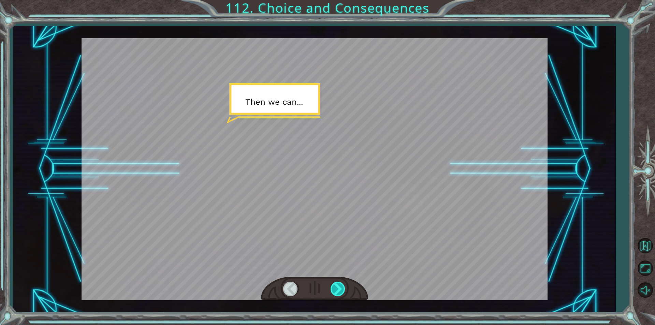
click at [339, 284] on div at bounding box center [337, 289] width 15 height 14
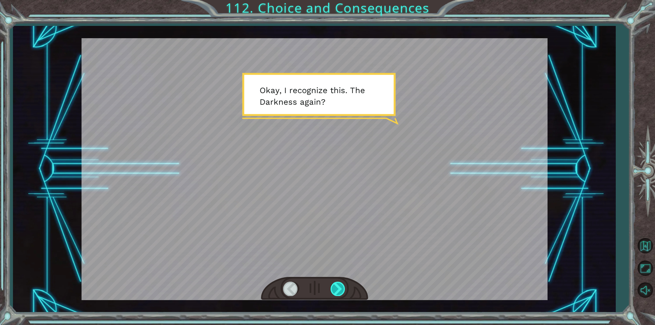
click at [339, 284] on div at bounding box center [337, 289] width 15 height 14
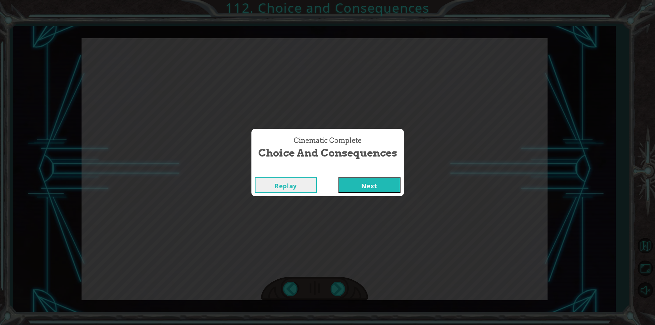
click at [372, 181] on button "Next" at bounding box center [369, 184] width 62 height 15
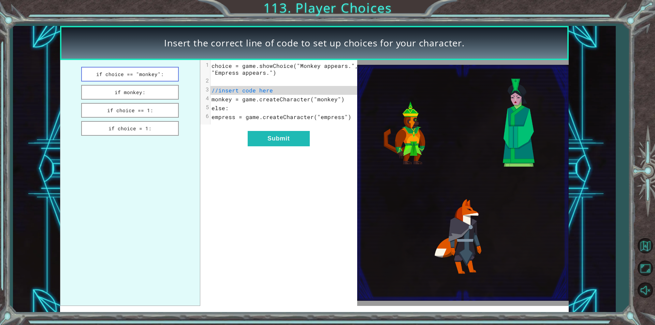
click at [140, 69] on button "if choice == "monkey":" at bounding box center [130, 74] width 98 height 15
click at [144, 100] on ul "if choice == "monkey": if monkey: if choice == 1: if choice = 1:" at bounding box center [130, 183] width 140 height 246
click at [149, 94] on button "if monkey:" at bounding box center [130, 92] width 98 height 15
click at [145, 108] on button "if choice == 1:" at bounding box center [130, 110] width 98 height 15
click at [141, 127] on button "if choice = 1:" at bounding box center [130, 128] width 98 height 15
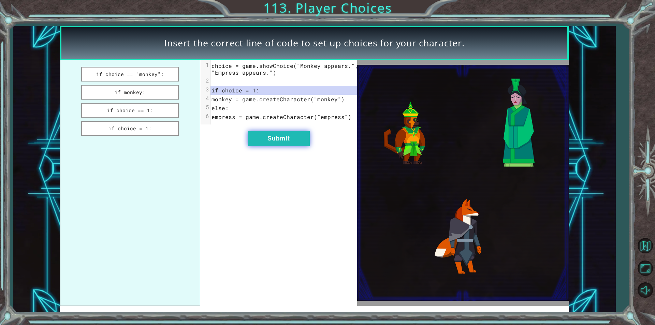
click at [273, 145] on button "Submit" at bounding box center [279, 138] width 62 height 15
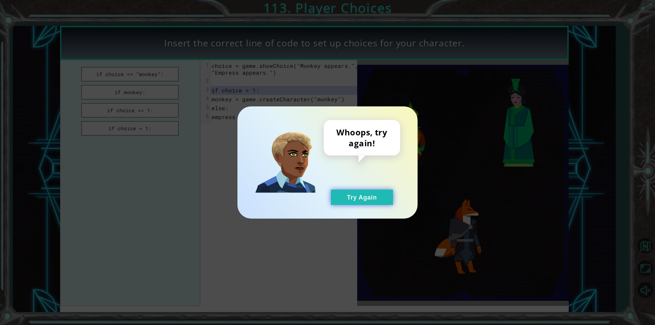
click at [360, 201] on button "Try Again" at bounding box center [362, 197] width 62 height 15
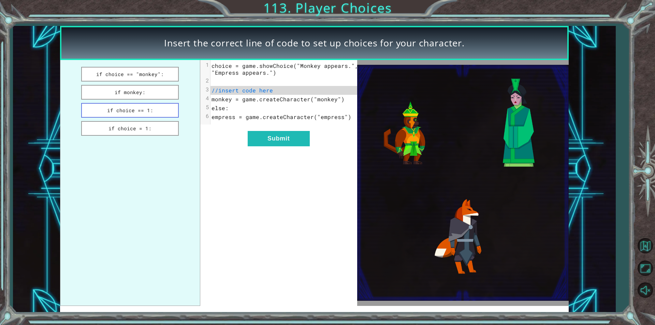
click at [167, 117] on button "if choice == 1:" at bounding box center [130, 110] width 98 height 15
click at [167, 113] on button "if choice == 1:" at bounding box center [130, 110] width 98 height 15
click at [284, 146] on button "Submit" at bounding box center [279, 138] width 62 height 15
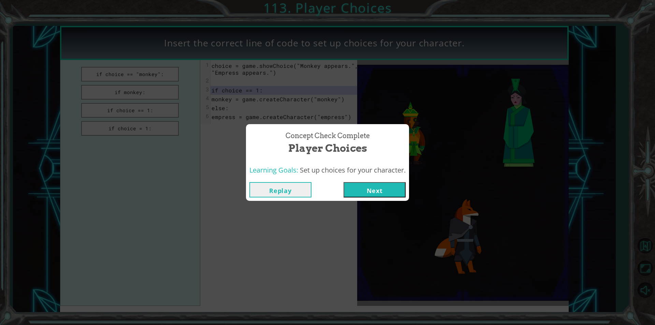
click at [365, 188] on button "Next" at bounding box center [374, 189] width 62 height 15
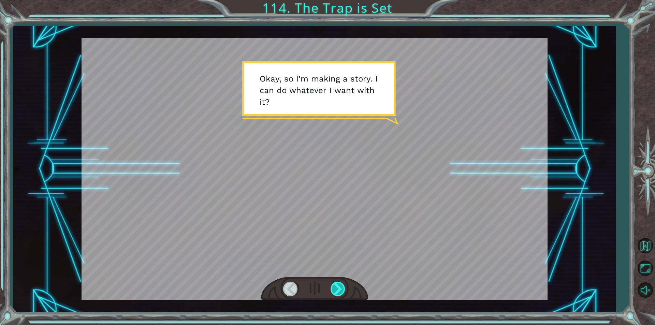
click at [334, 288] on div at bounding box center [337, 289] width 15 height 14
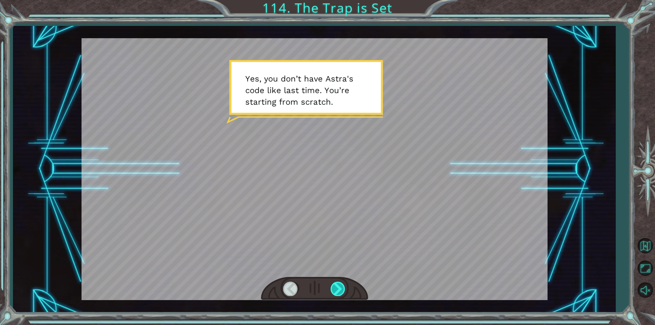
click at [333, 288] on div at bounding box center [337, 289] width 15 height 14
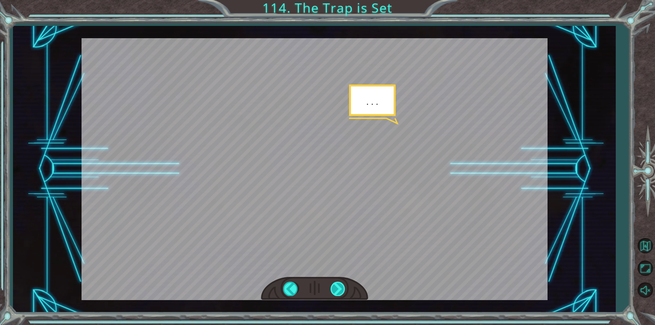
click at [333, 288] on div at bounding box center [337, 289] width 15 height 14
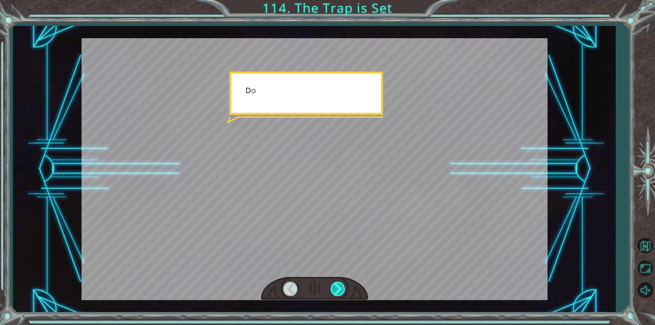
click at [333, 288] on div at bounding box center [337, 289] width 15 height 14
click at [334, 292] on div at bounding box center [337, 289] width 15 height 14
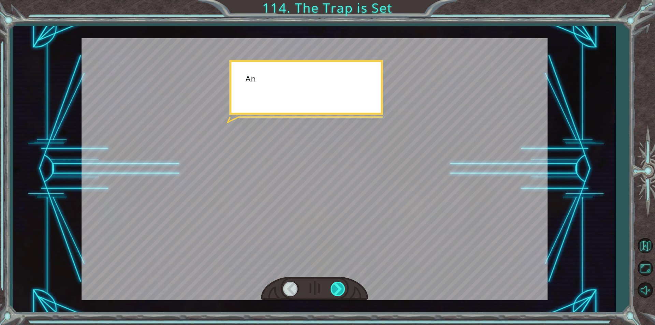
click at [334, 292] on div at bounding box center [337, 289] width 15 height 14
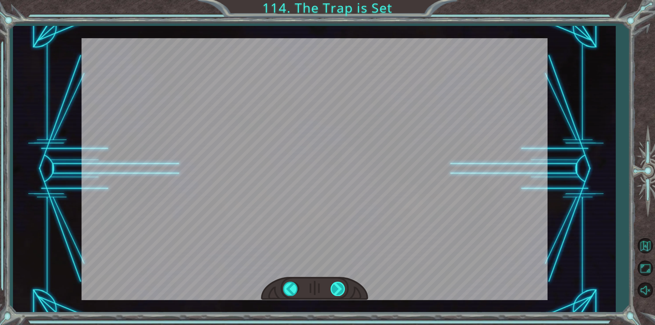
click at [334, 292] on div at bounding box center [337, 289] width 15 height 14
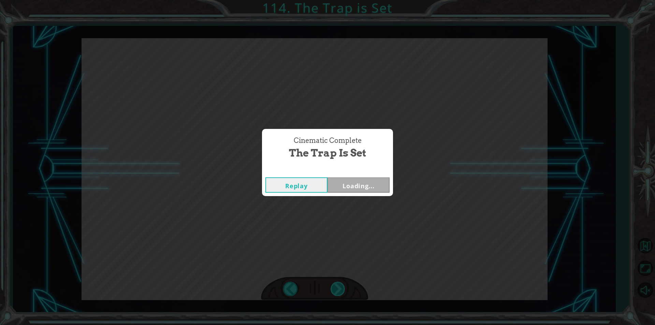
click at [334, 292] on div "Cinematic Complete The Trap is Set Replay Loading..." at bounding box center [327, 162] width 655 height 325
drag, startPoint x: 334, startPoint y: 292, endPoint x: 347, endPoint y: 134, distance: 158.1
click at [329, 287] on div "Cinematic Complete The Trap is Set Replay Next" at bounding box center [327, 162] width 655 height 325
click at [379, 179] on button "Next" at bounding box center [358, 184] width 62 height 15
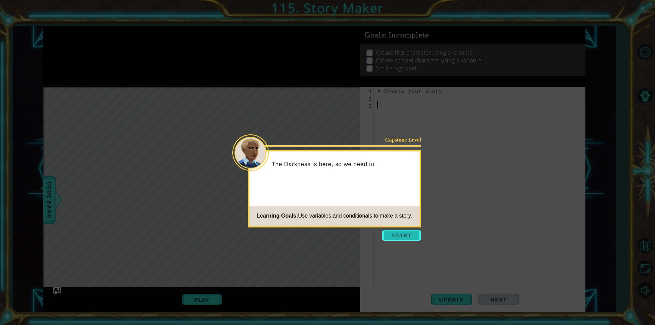
click at [394, 233] on button "Start" at bounding box center [401, 235] width 39 height 11
